Goal: Task Accomplishment & Management: Understand process/instructions

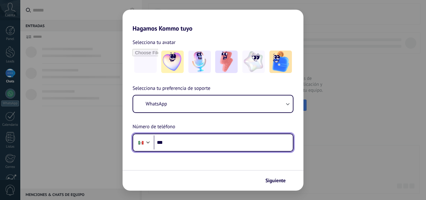
click at [184, 141] on input "***" at bounding box center [223, 142] width 139 height 14
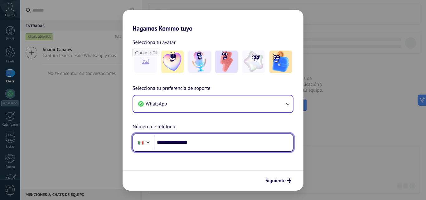
type input "**********"
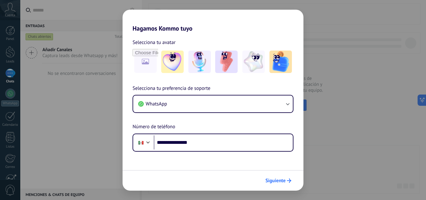
click at [281, 182] on span "Siguiente" at bounding box center [276, 181] width 20 height 4
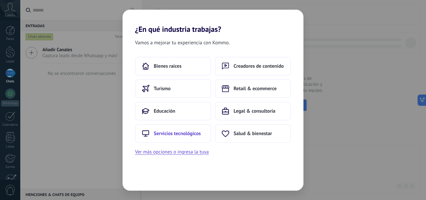
click at [196, 128] on button "Servicios tecnológicos" at bounding box center [173, 133] width 76 height 19
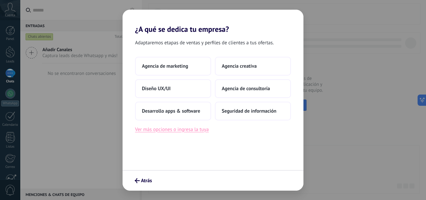
click at [195, 132] on button "Ver más opciones o ingresa la tuya" at bounding box center [172, 129] width 74 height 8
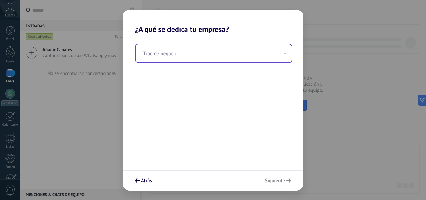
click at [209, 52] on input "text" at bounding box center [214, 53] width 156 height 18
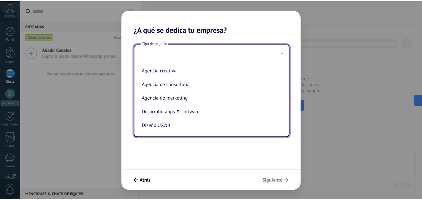
scroll to position [14, 0]
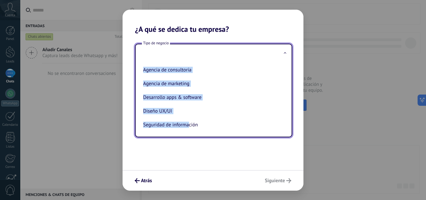
drag, startPoint x: 189, startPoint y: 143, endPoint x: 198, endPoint y: 53, distance: 89.7
click at [198, 53] on div "Tipo de negocio Agencia creativa Agencia de consultoría Agencia de marketing De…" at bounding box center [213, 102] width 181 height 136
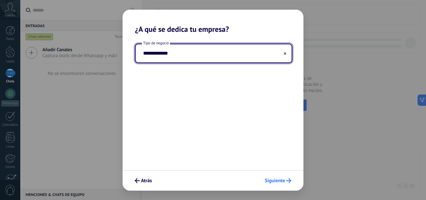
type input "**********"
click at [282, 177] on button "Siguiente" at bounding box center [278, 180] width 32 height 11
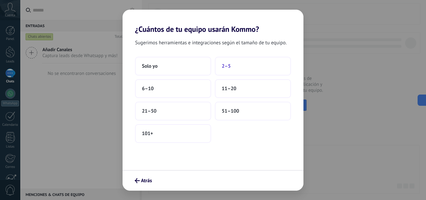
click at [217, 70] on button "2–5" at bounding box center [253, 66] width 76 height 19
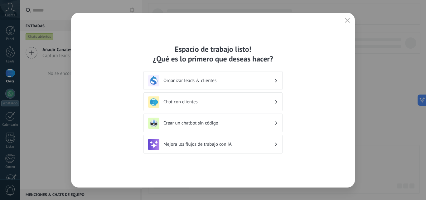
click at [232, 81] on h3 "Organizar leads & clientes" at bounding box center [219, 81] width 111 height 6
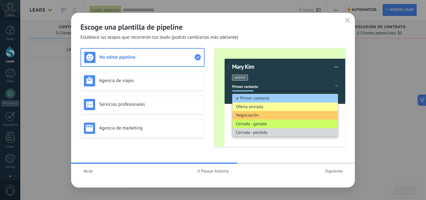
click at [91, 171] on span "Atrás" at bounding box center [88, 171] width 10 height 4
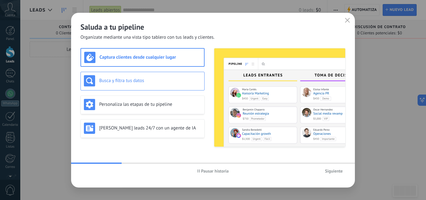
click at [145, 81] on h3 "Busca y filtra tus datos" at bounding box center [150, 81] width 102 height 6
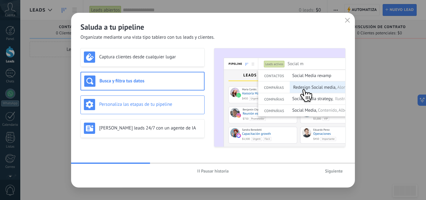
click at [147, 97] on div "Personaliza las etapas de tu pipeline" at bounding box center [143, 105] width 124 height 19
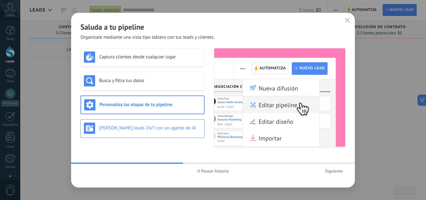
click at [147, 120] on div "[PERSON_NAME] leads 24/7 con un agente de IA" at bounding box center [143, 128] width 124 height 19
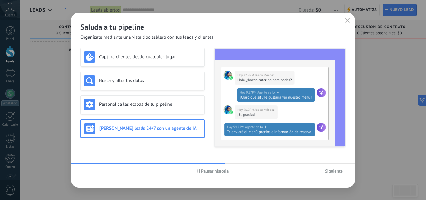
click at [330, 174] on button "Siguiente" at bounding box center [333, 170] width 23 height 9
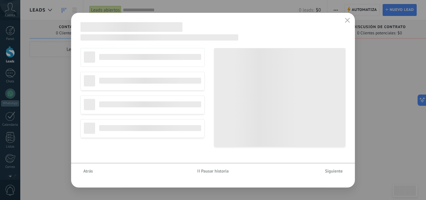
click at [330, 174] on button "Siguiente" at bounding box center [333, 170] width 23 height 9
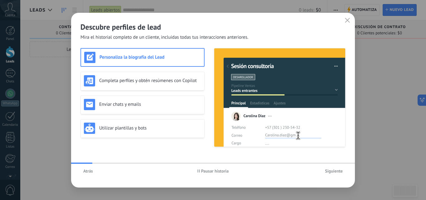
click at [330, 174] on button "Siguiente" at bounding box center [333, 170] width 23 height 9
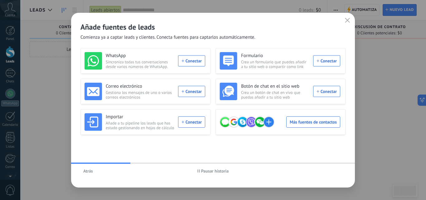
click at [199, 169] on span "Pausar historia" at bounding box center [214, 171] width 32 height 4
click at [207, 175] on button "Iniciar historia" at bounding box center [213, 170] width 36 height 9
click at [308, 161] on div "Añade fuentes de leads Comienza ya a captar leads y clientes. Conecta fuentes p…" at bounding box center [213, 100] width 284 height 175
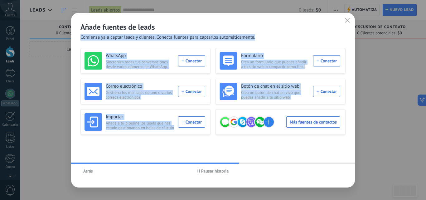
drag, startPoint x: 349, startPoint y: 26, endPoint x: 349, endPoint y: 20, distance: 5.9
click at [349, 20] on div "Añade fuentes de leads Comienza ya a captar leads y clientes. Conecta fuentes p…" at bounding box center [213, 100] width 284 height 175
click at [349, 20] on icon "button" at bounding box center [347, 20] width 5 height 5
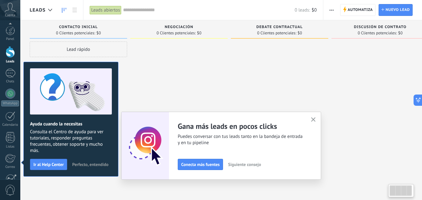
scroll to position [60, 0]
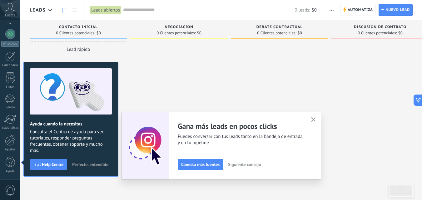
click at [314, 119] on icon "button" at bounding box center [313, 119] width 5 height 5
